Goal: Task Accomplishment & Management: Use online tool/utility

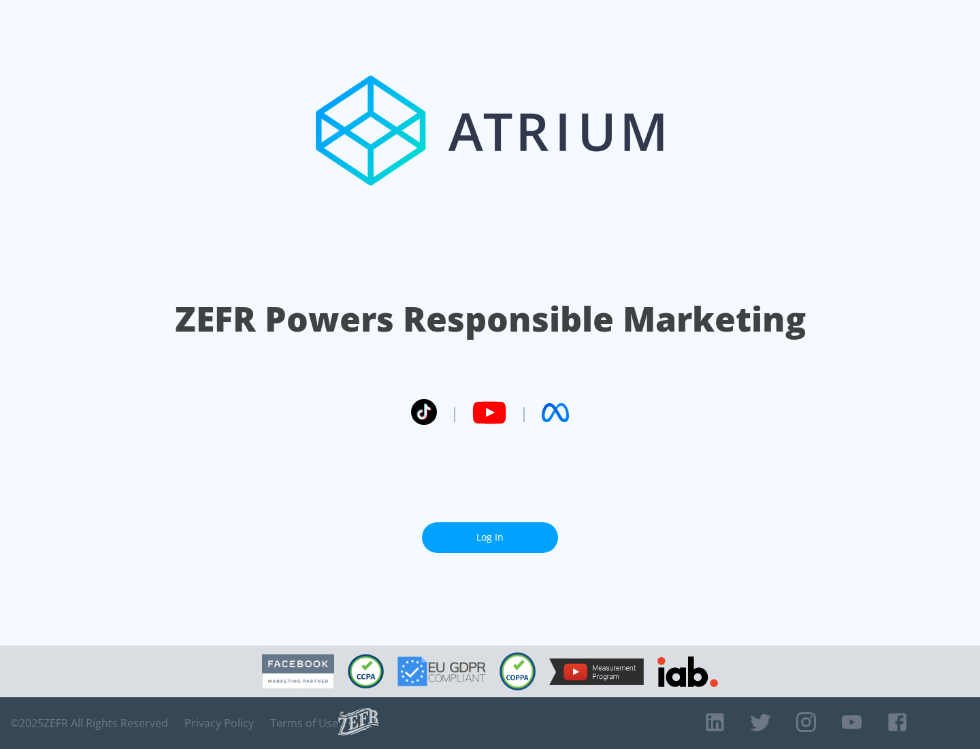
click at [490, 537] on link "Log In" at bounding box center [490, 537] width 136 height 31
